Goal: Obtain resource: Obtain resource

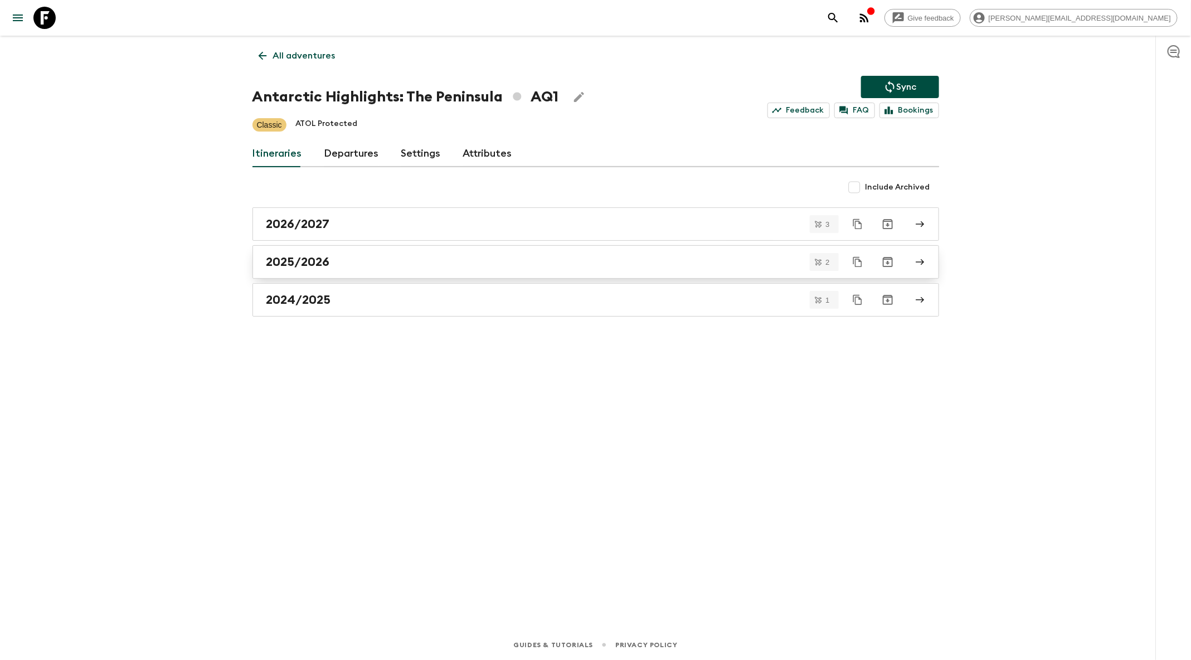
click at [317, 256] on h2 "2025/2026" at bounding box center [299, 262] width 64 height 14
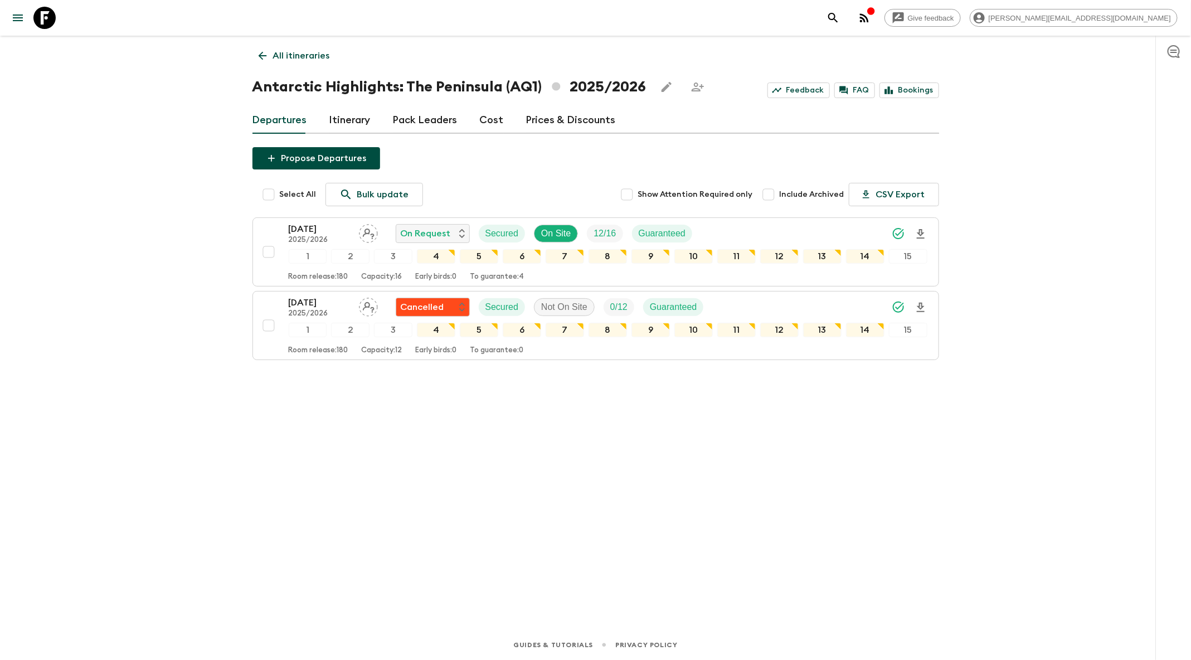
click at [262, 52] on icon at bounding box center [262, 56] width 8 height 8
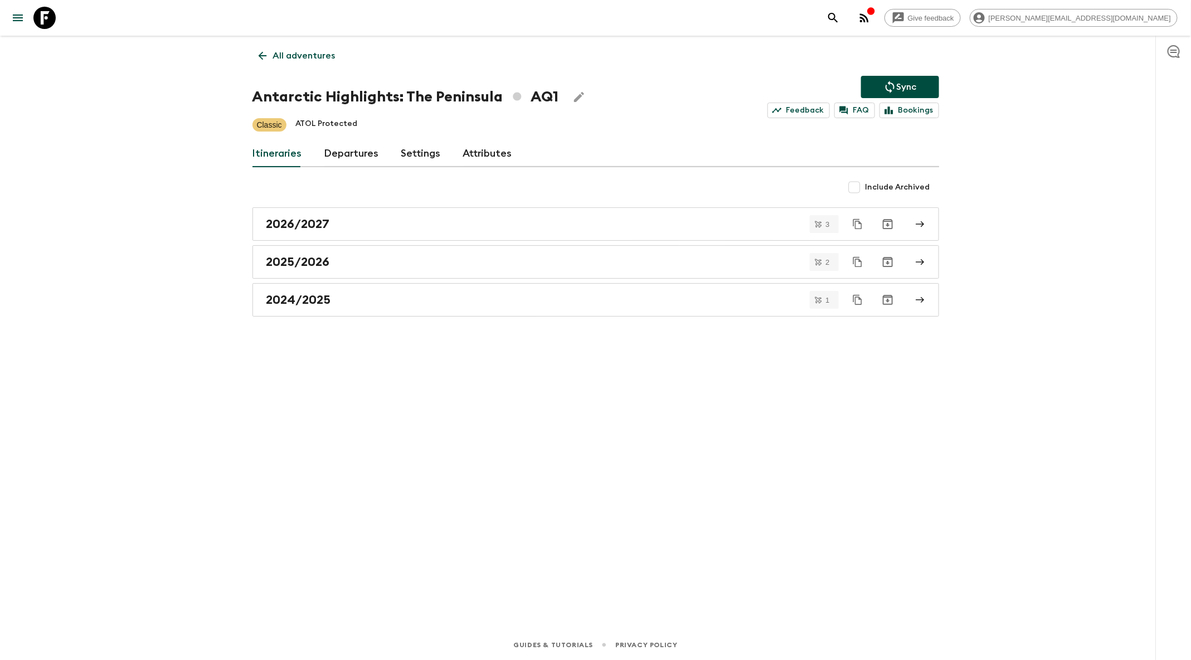
click at [840, 15] on icon "search adventures" at bounding box center [833, 17] width 13 height 13
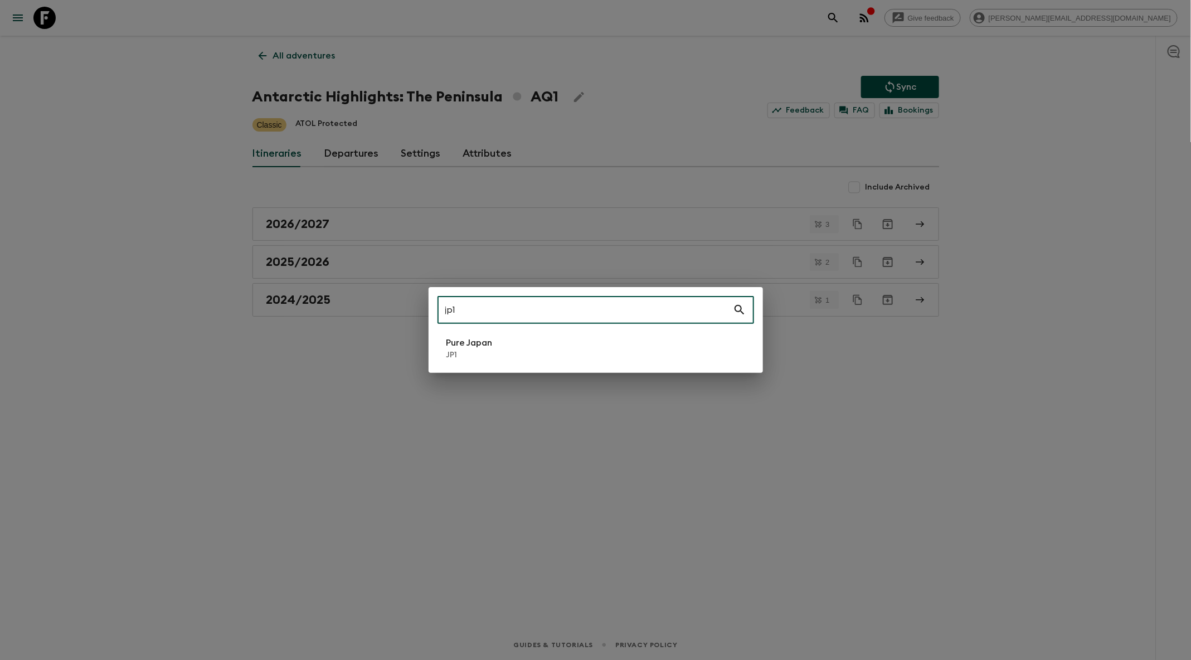
type input "jp1"
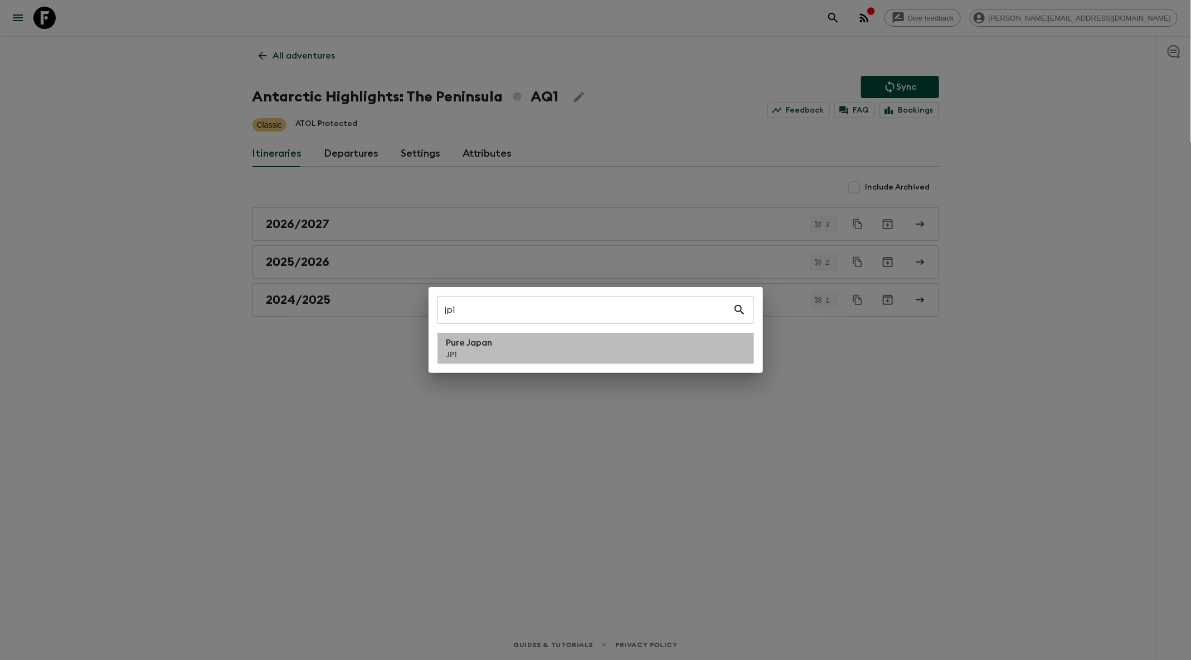
click at [501, 345] on li "Pure Japan JP1" at bounding box center [596, 348] width 317 height 31
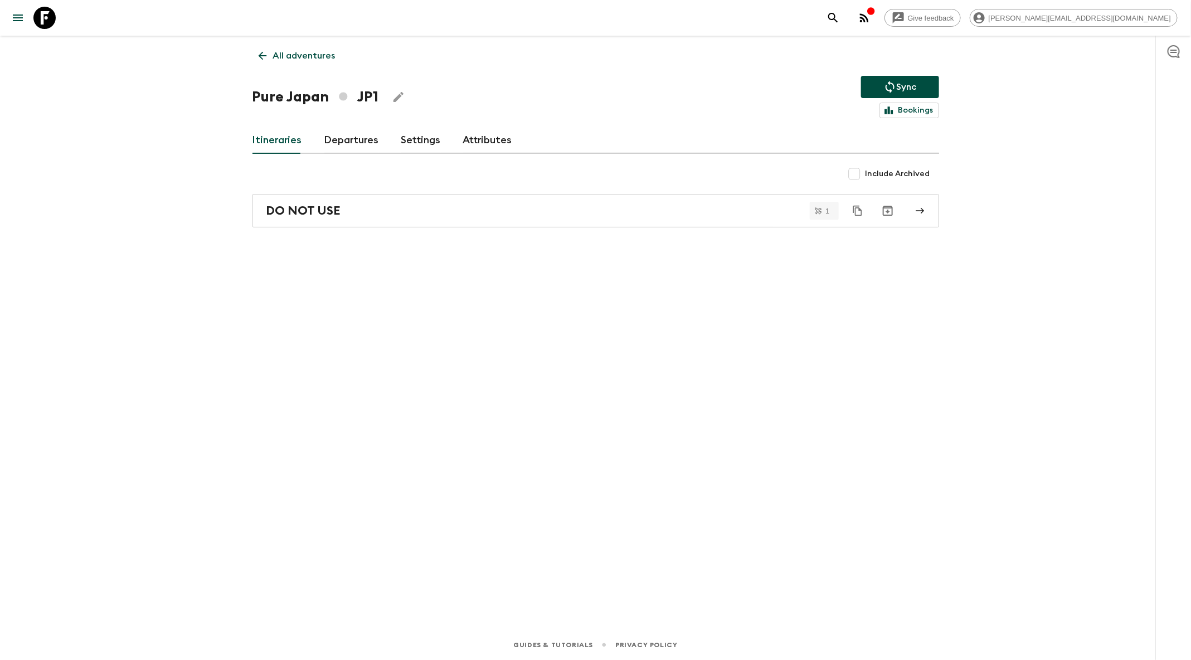
click at [840, 18] on icon "search adventures" at bounding box center [833, 17] width 13 height 13
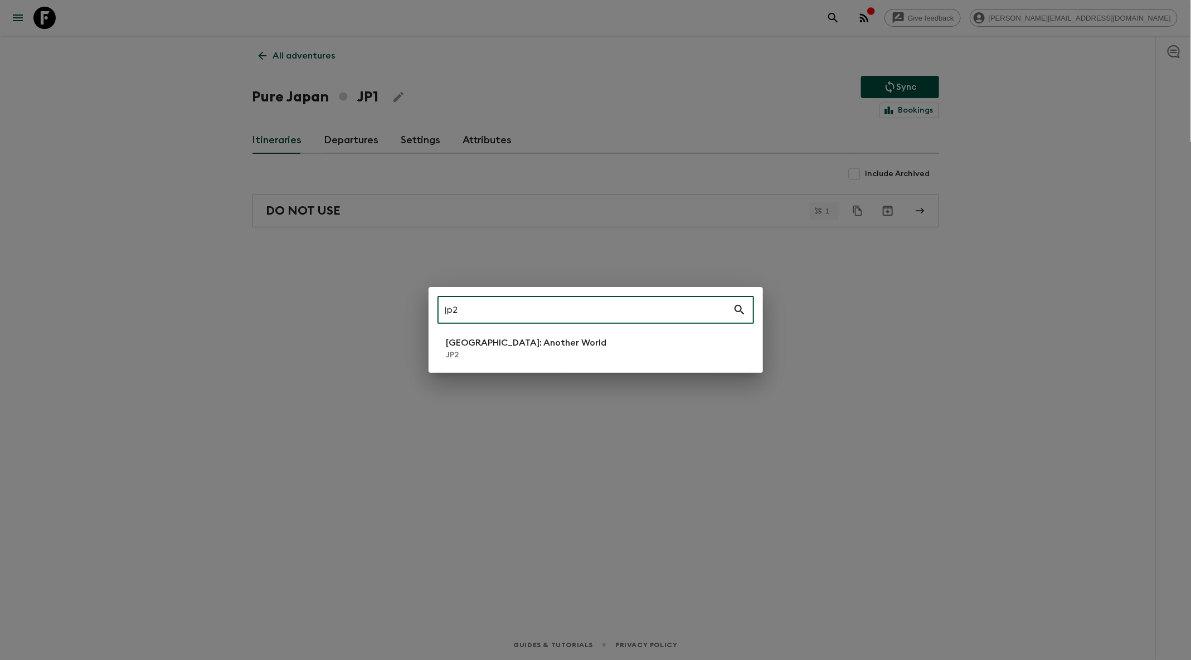
type input "jp2"
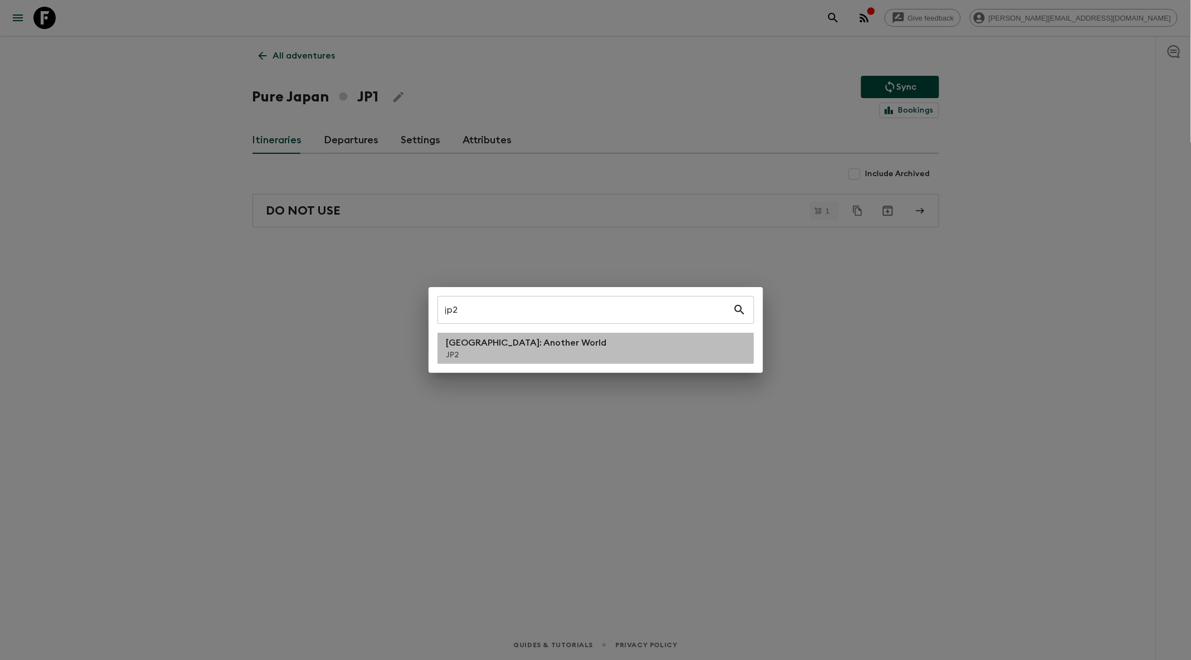
click at [613, 353] on li "[GEOGRAPHIC_DATA]: Another World JP2" at bounding box center [596, 348] width 317 height 31
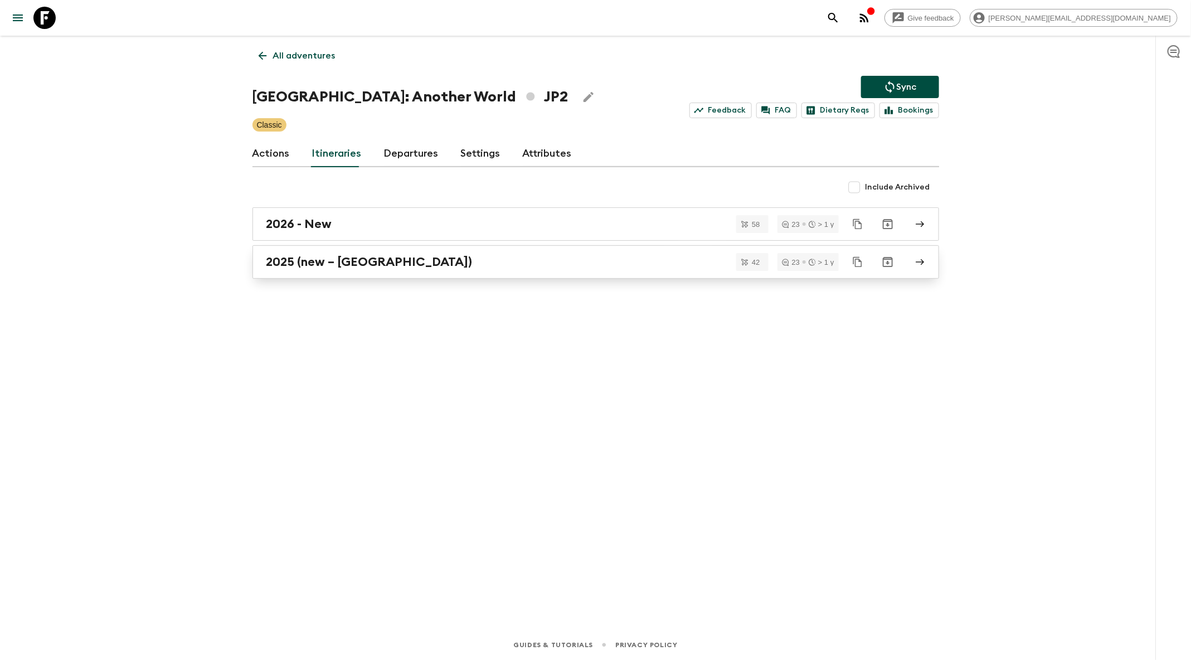
click at [549, 258] on div "2025 (new – [GEOGRAPHIC_DATA])" at bounding box center [586, 262] width 638 height 14
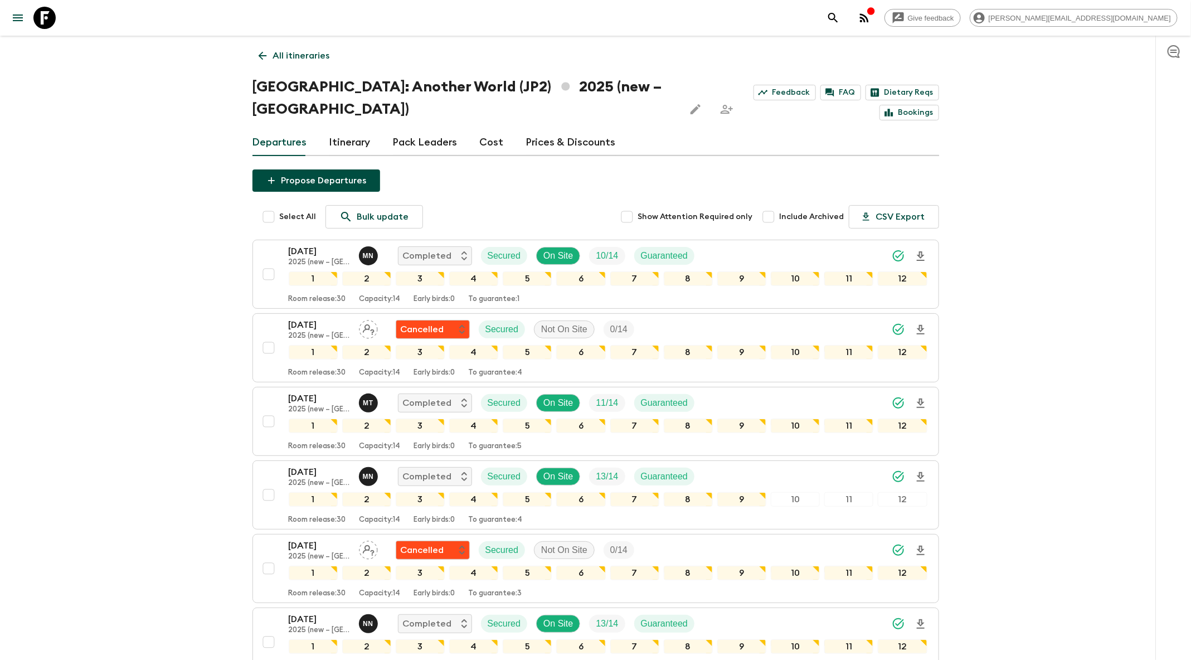
click at [483, 129] on link "Cost" at bounding box center [492, 142] width 24 height 27
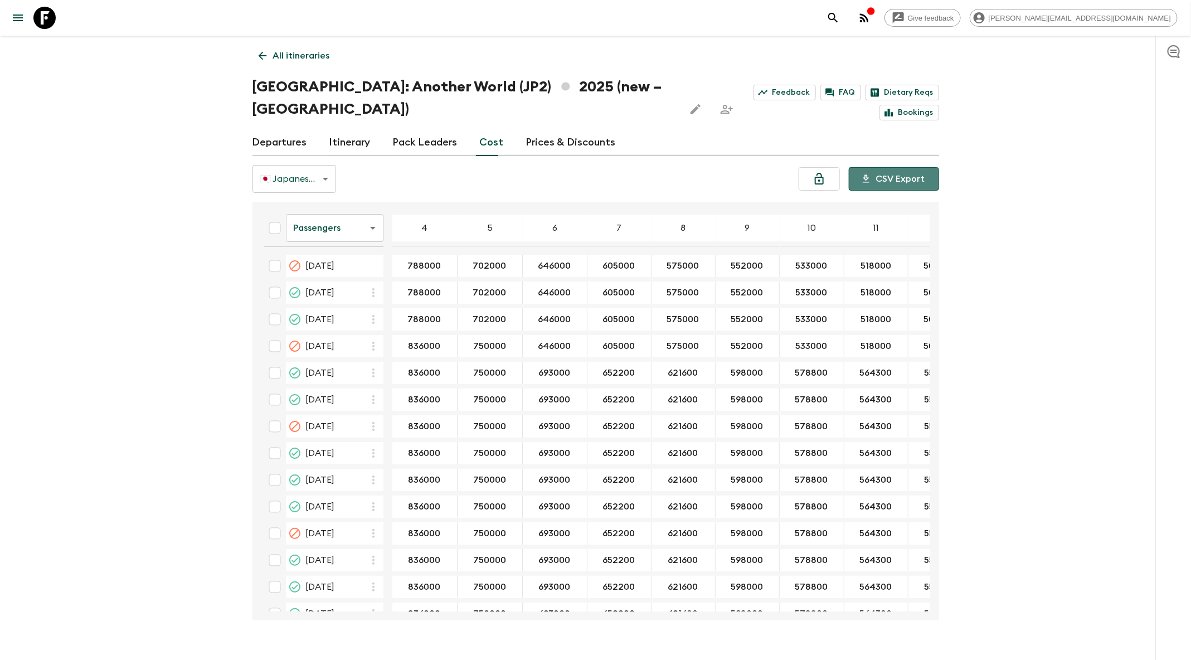
click at [877, 167] on button "CSV Export" at bounding box center [894, 178] width 90 height 23
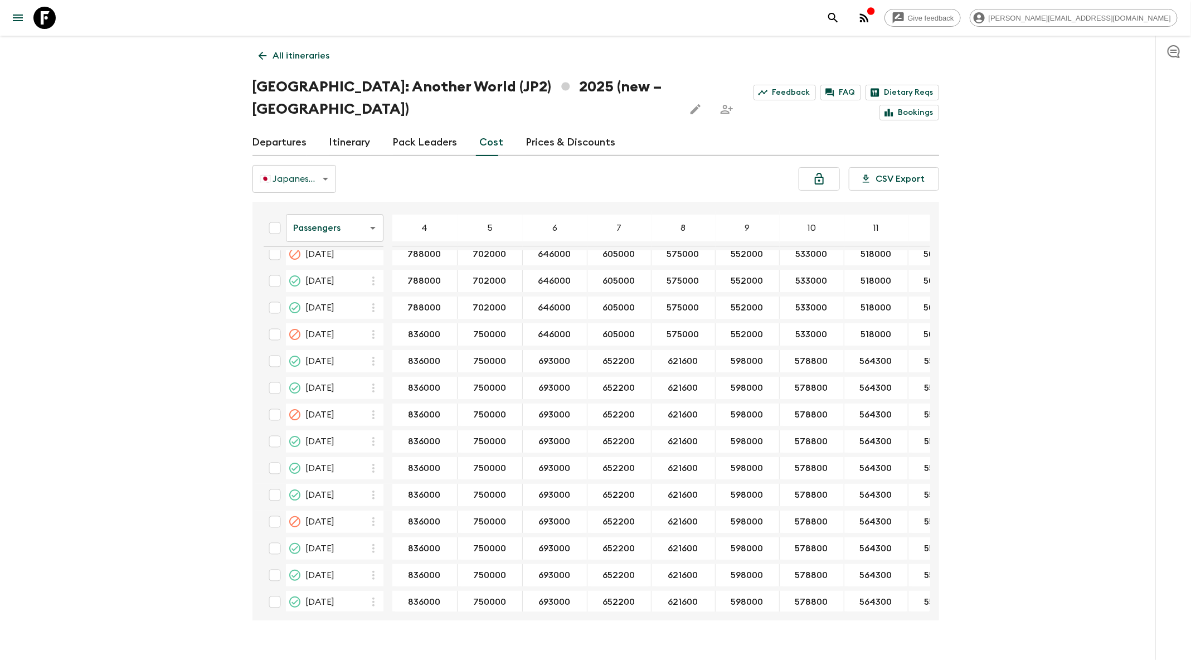
click at [840, 18] on icon "search adventures" at bounding box center [833, 17] width 13 height 13
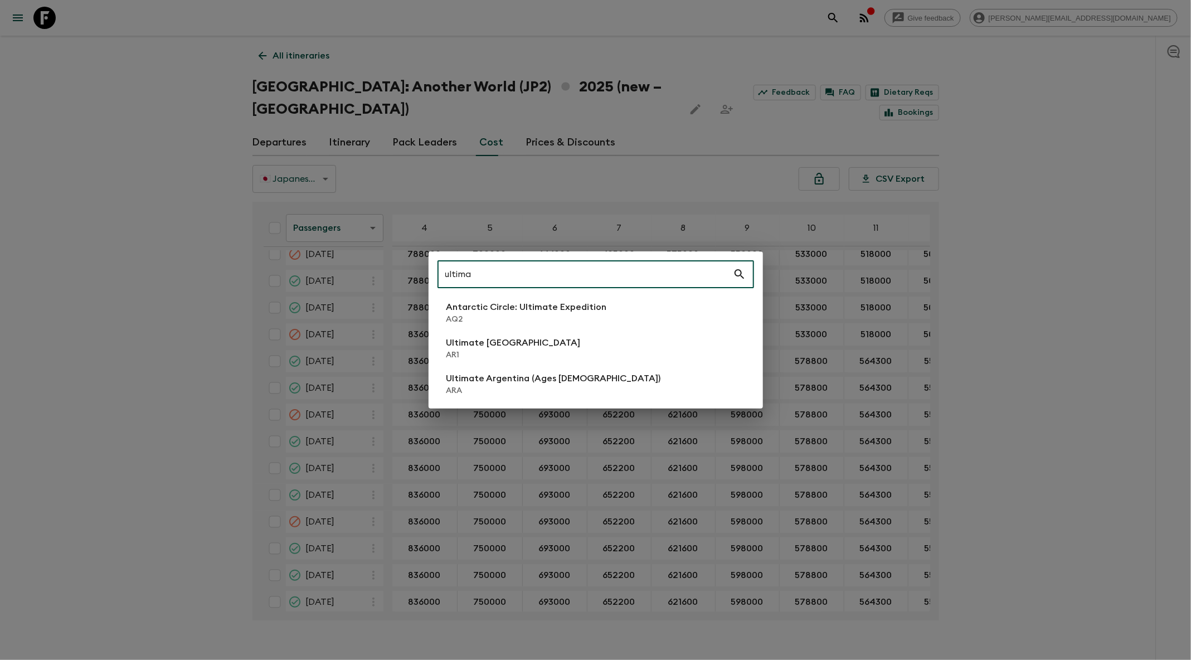
type input "ultima"
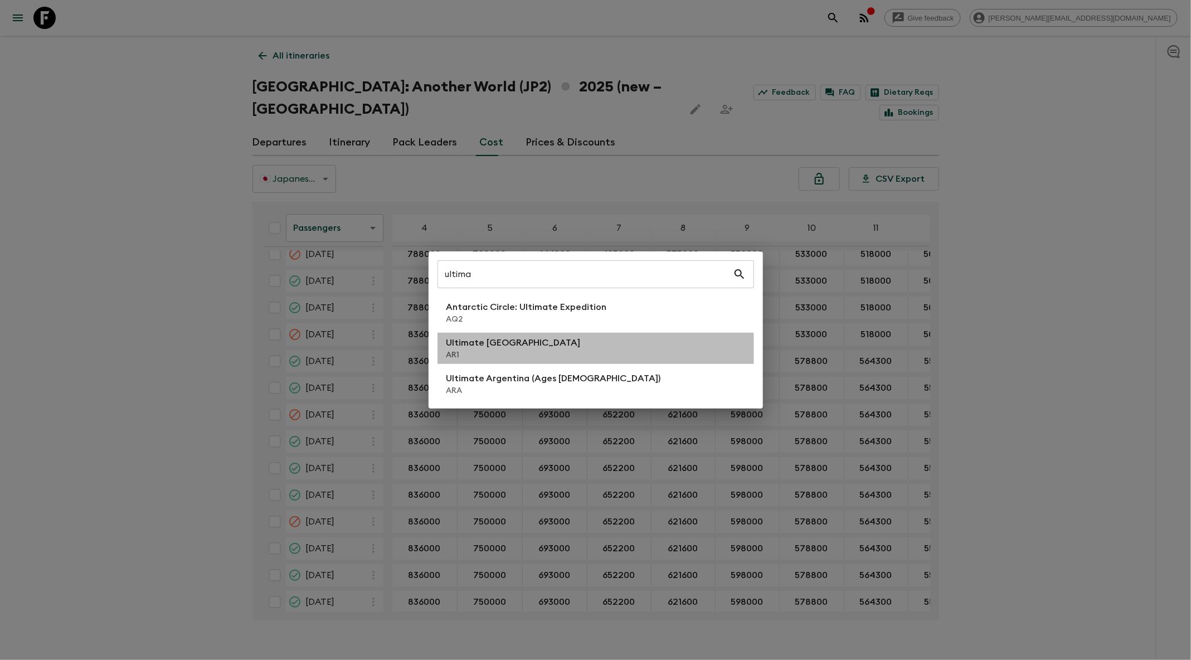
drag, startPoint x: 496, startPoint y: 336, endPoint x: 607, endPoint y: 155, distance: 211.7
click at [497, 336] on p "Ultimate [GEOGRAPHIC_DATA]" at bounding box center [514, 342] width 134 height 13
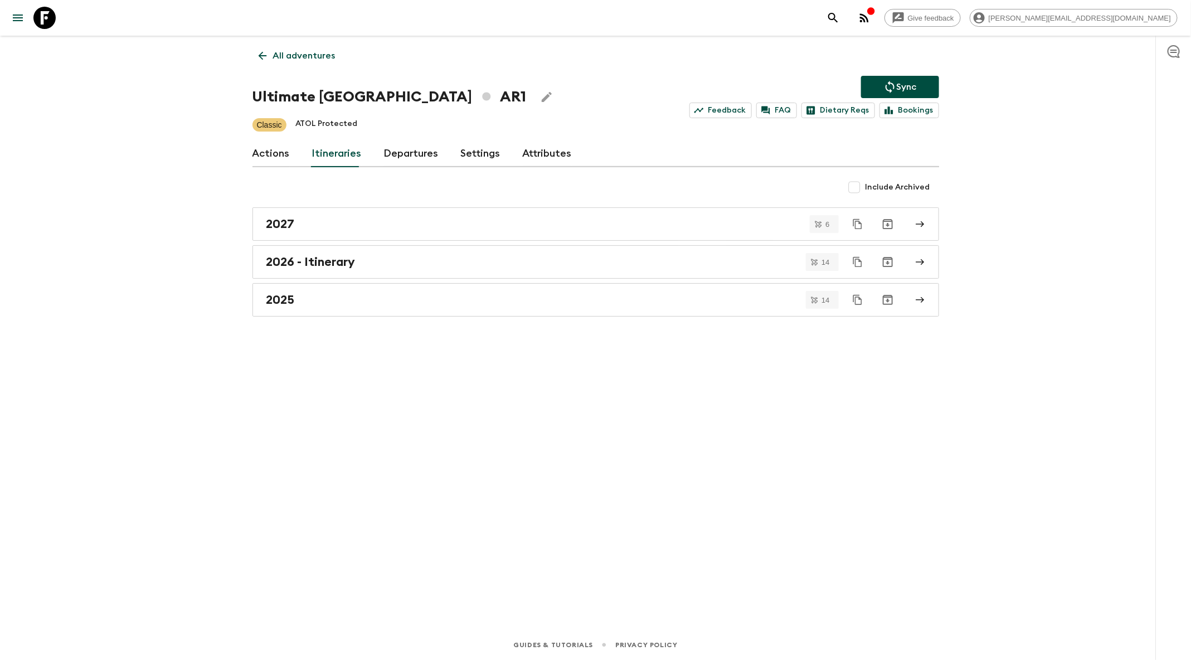
click at [845, 13] on button "search adventures" at bounding box center [833, 18] width 22 height 22
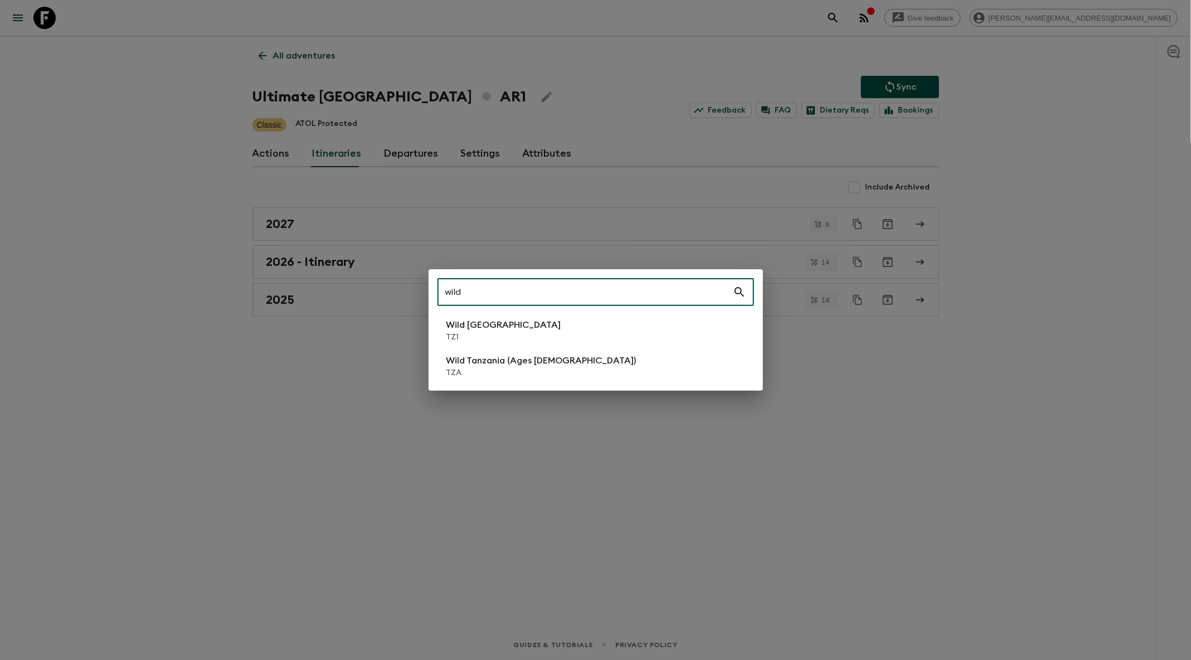
type input "wild"
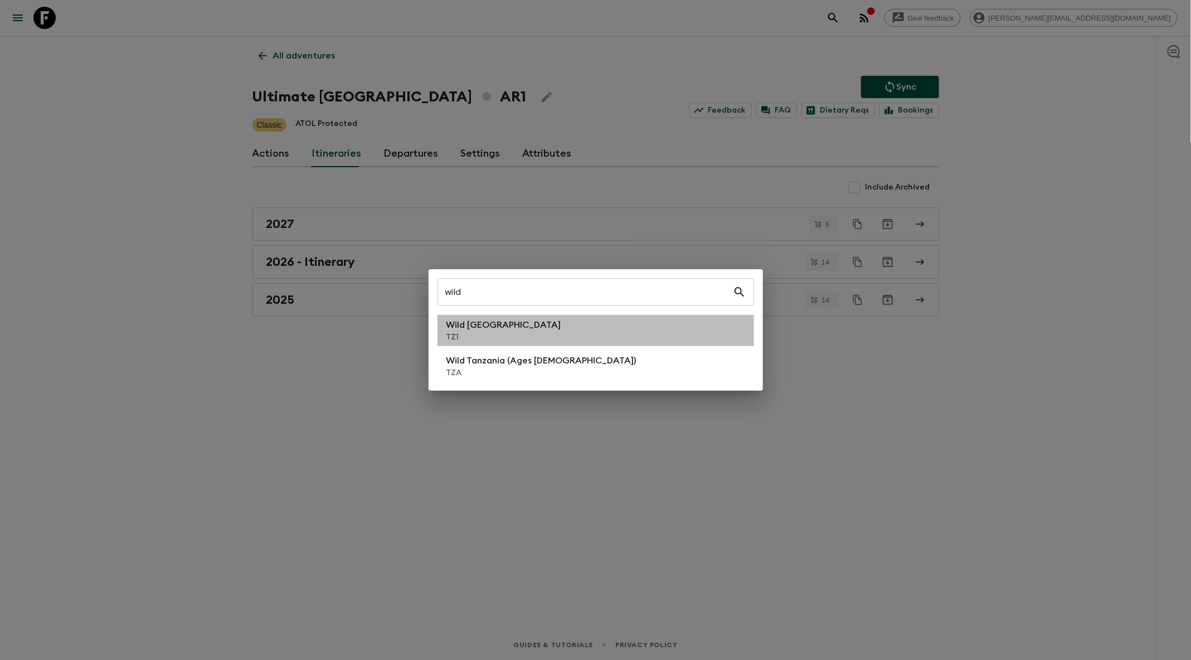
click at [536, 336] on li "Wild Tanzania TZ1" at bounding box center [596, 330] width 317 height 31
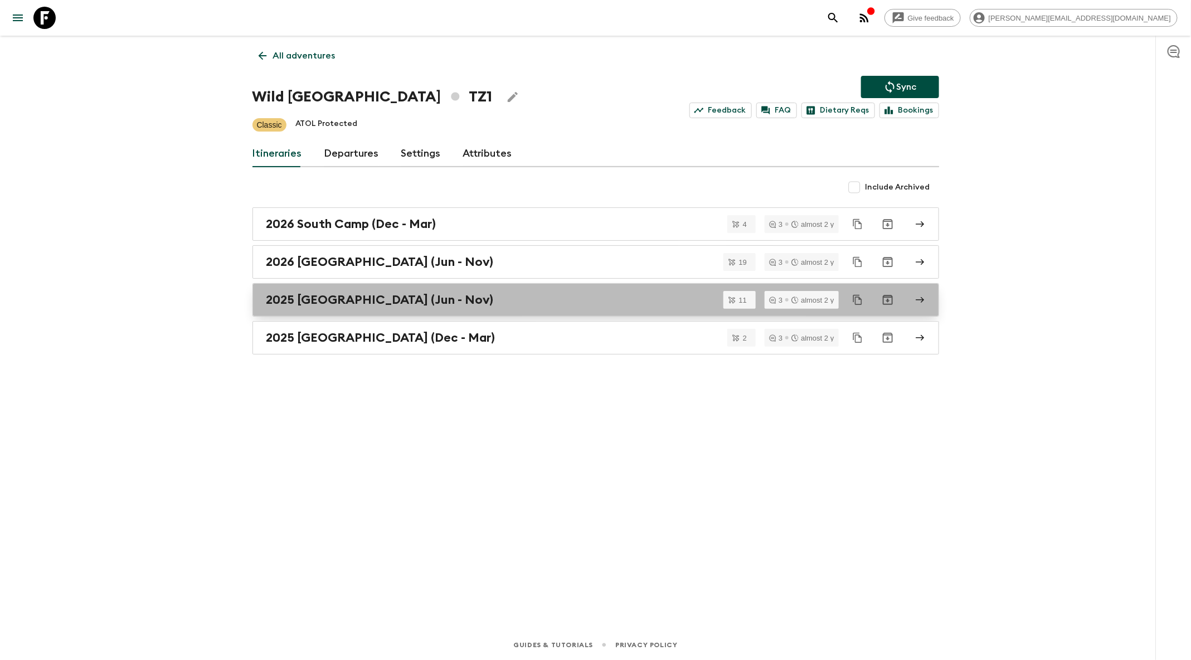
click at [566, 301] on div "2025 [GEOGRAPHIC_DATA] (Jun - Nov)" at bounding box center [586, 300] width 638 height 14
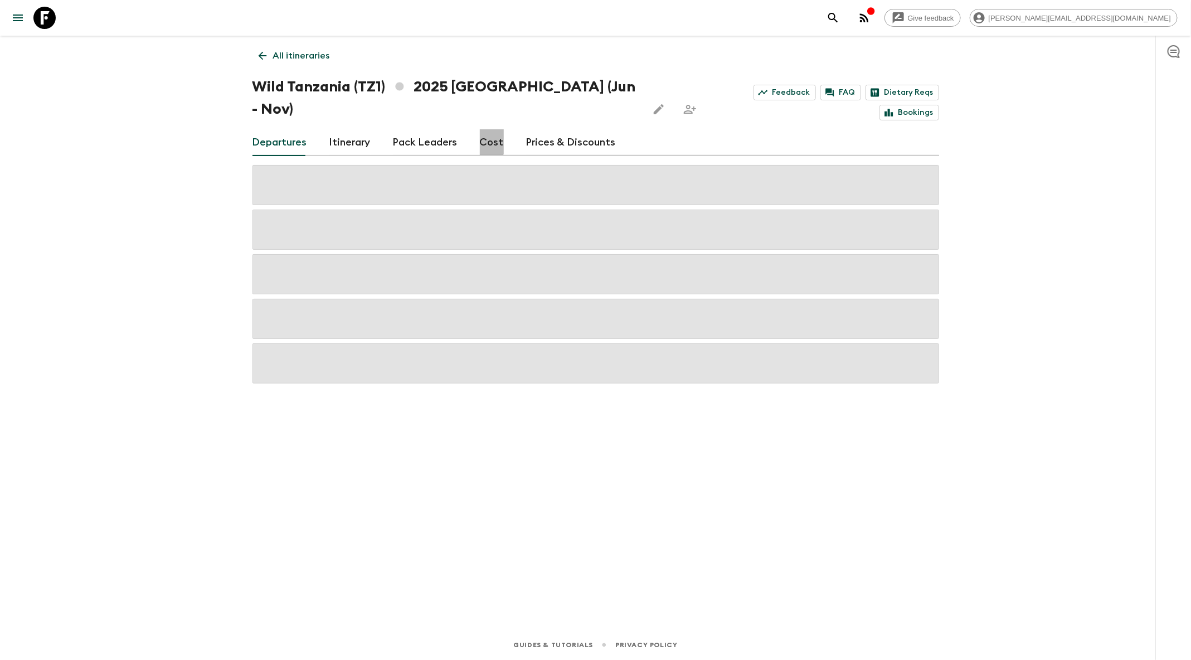
click at [484, 129] on link "Cost" at bounding box center [492, 142] width 24 height 27
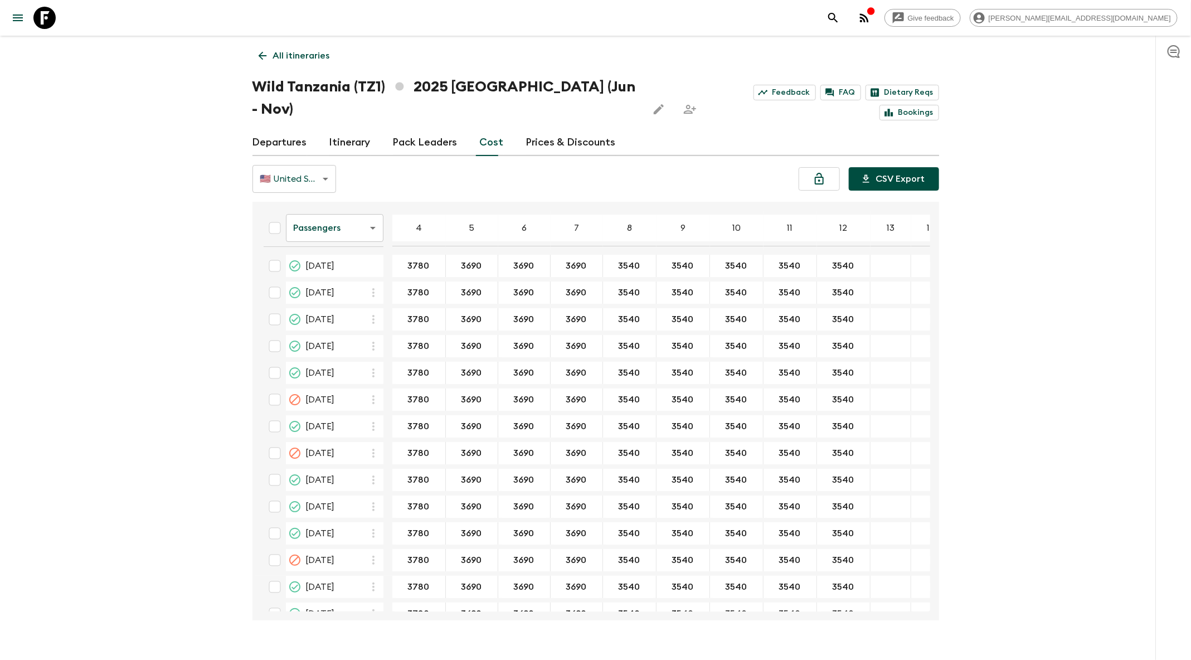
click at [892, 167] on button "CSV Export" at bounding box center [894, 178] width 90 height 23
